Goal: Navigation & Orientation: Understand site structure

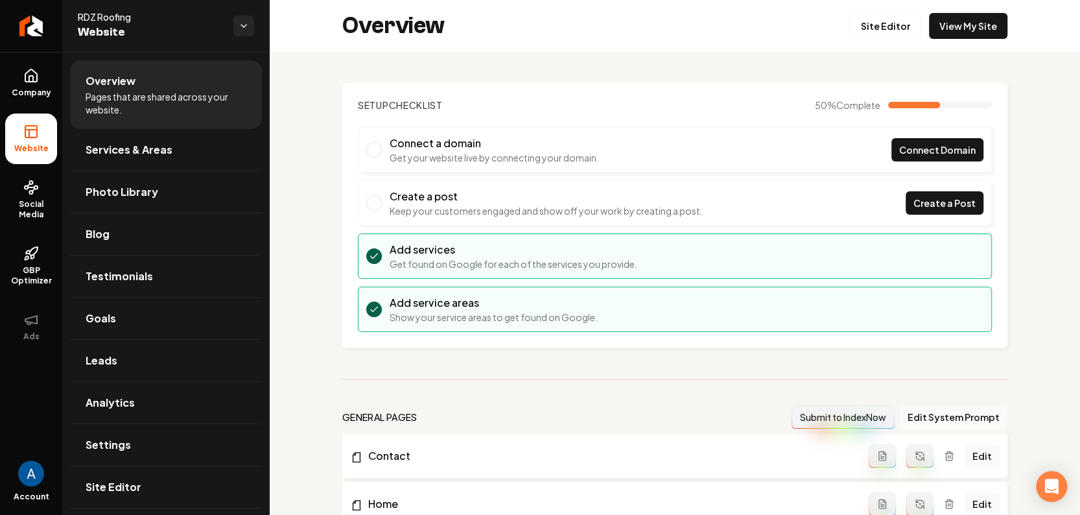
click at [137, 88] on li "Overview Pages that are shared across your website." at bounding box center [166, 94] width 192 height 69
click at [135, 150] on span "Services & Areas" at bounding box center [129, 150] width 87 height 16
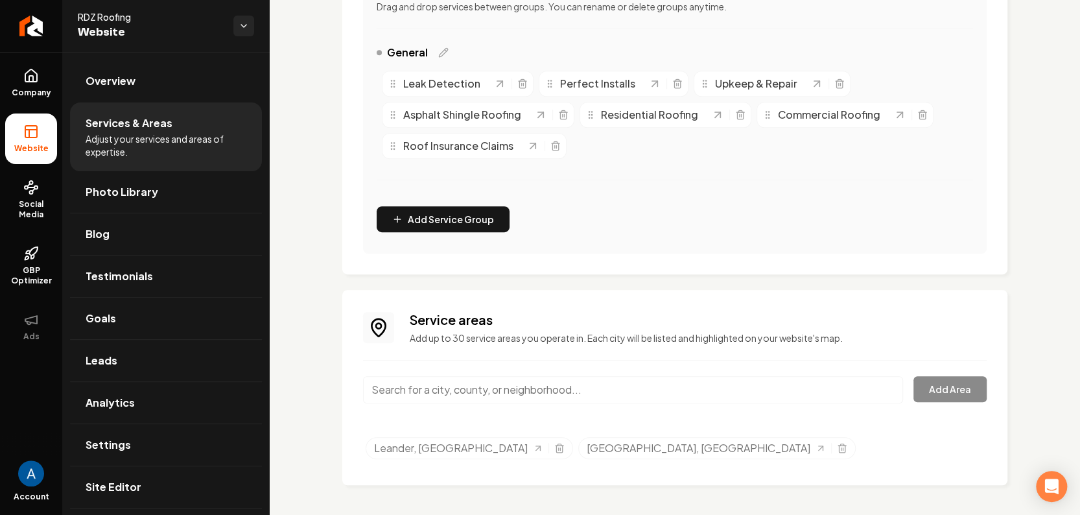
scroll to position [306, 0]
click at [108, 197] on span "Photo Library" at bounding box center [122, 192] width 73 height 16
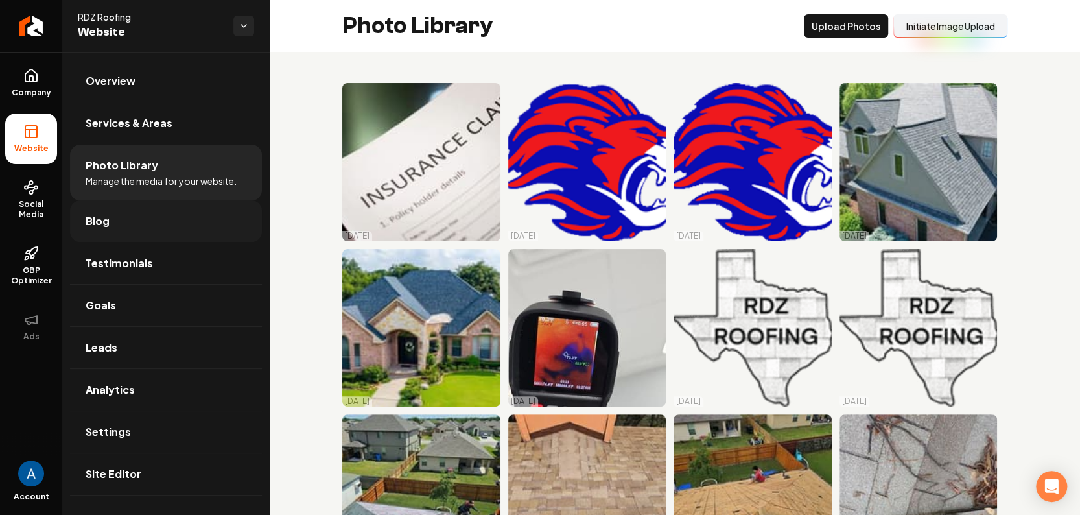
click at [102, 219] on span "Blog" at bounding box center [98, 221] width 24 height 16
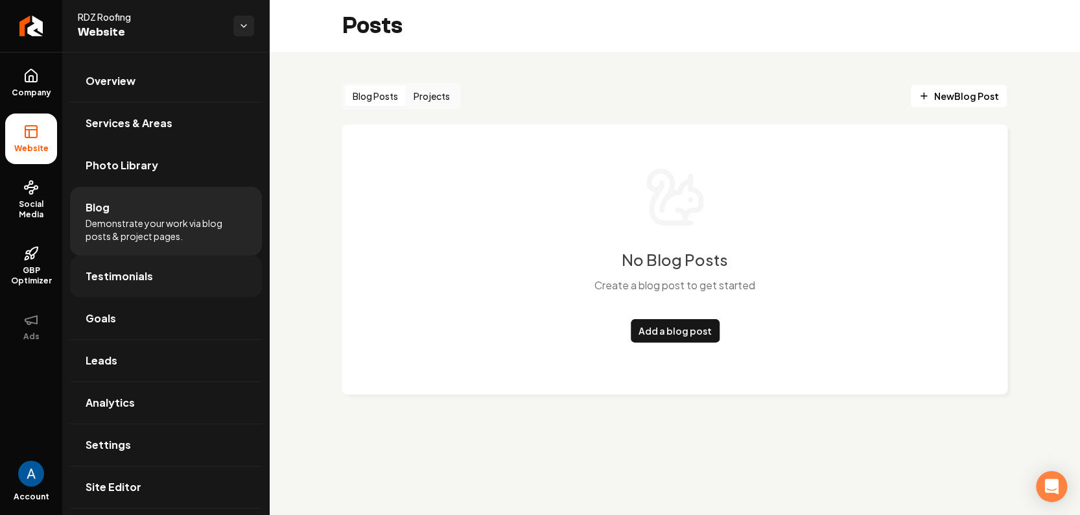
click at [120, 276] on span "Testimonials" at bounding box center [119, 276] width 67 height 16
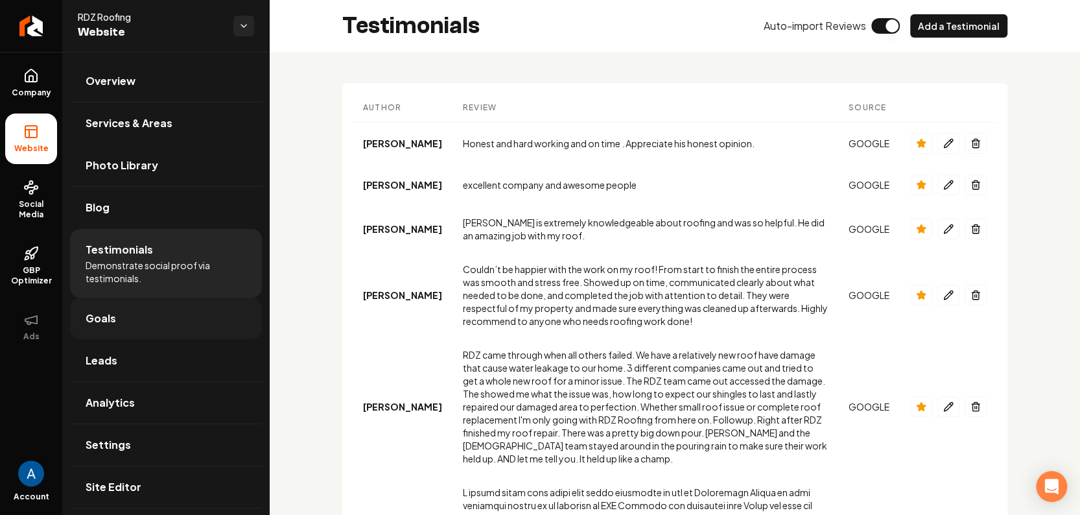
click at [98, 313] on span "Goals" at bounding box center [101, 318] width 30 height 16
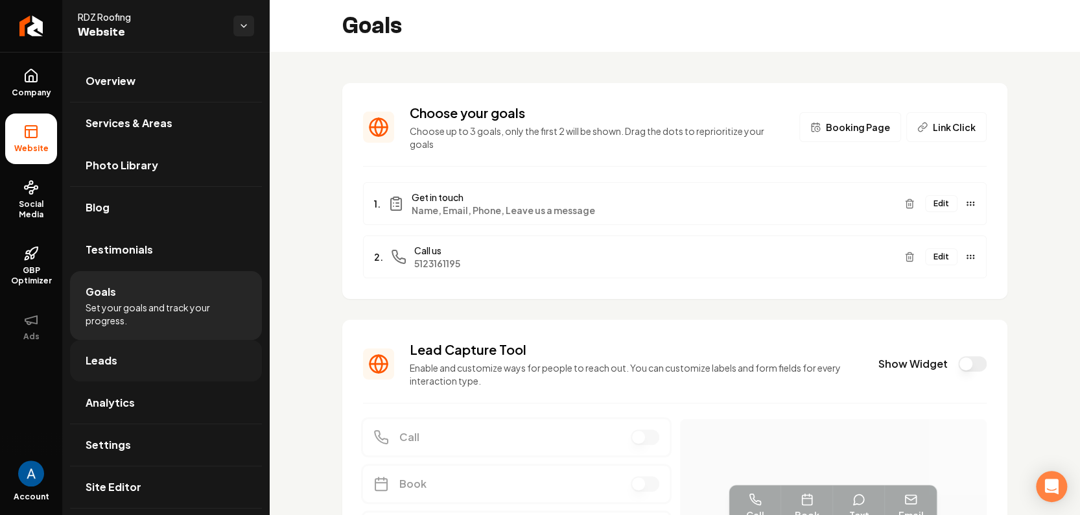
click at [99, 362] on span "Leads" at bounding box center [102, 361] width 32 height 16
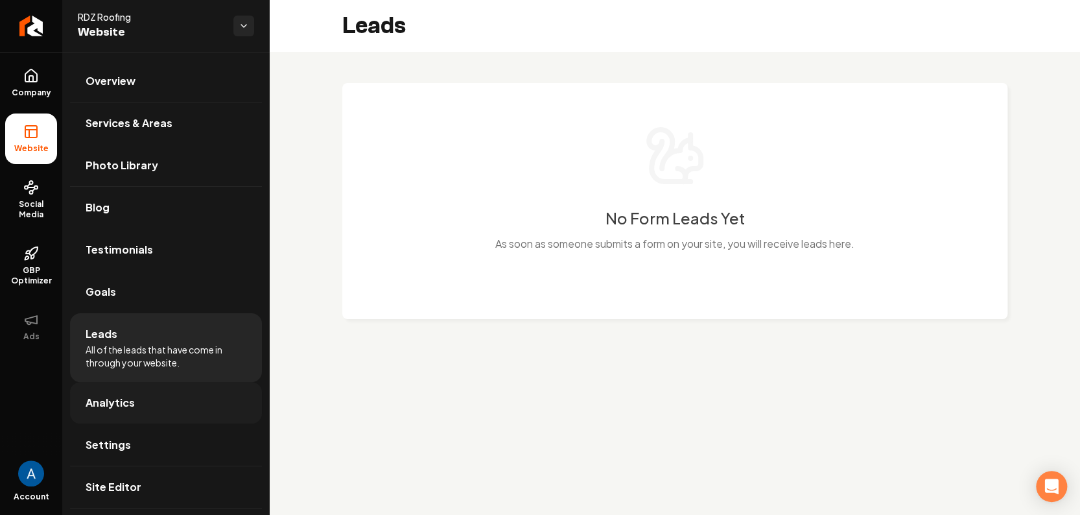
click at [104, 397] on span "Analytics" at bounding box center [110, 403] width 49 height 16
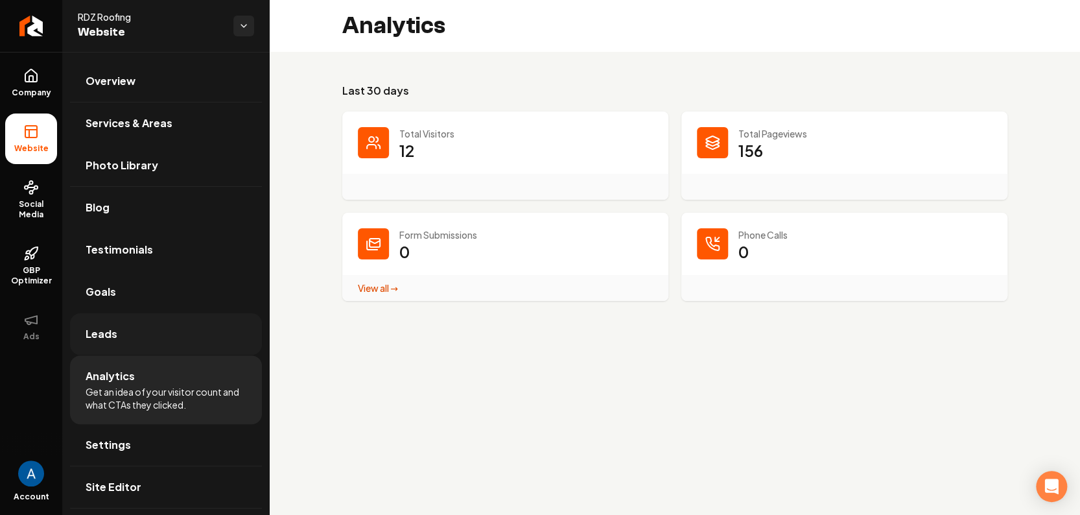
click at [108, 337] on span "Leads" at bounding box center [102, 334] width 32 height 16
